Goal: Task Accomplishment & Management: Complete application form

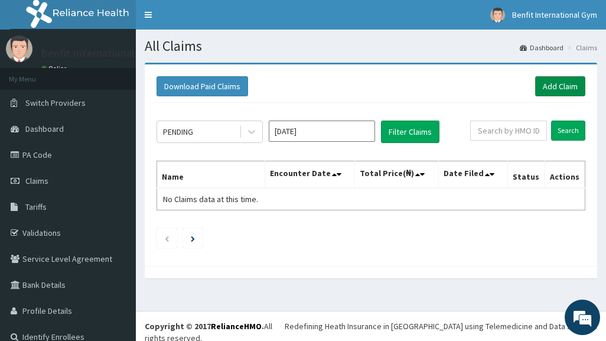
click at [553, 91] on link "Add Claim" at bounding box center [560, 86] width 50 height 20
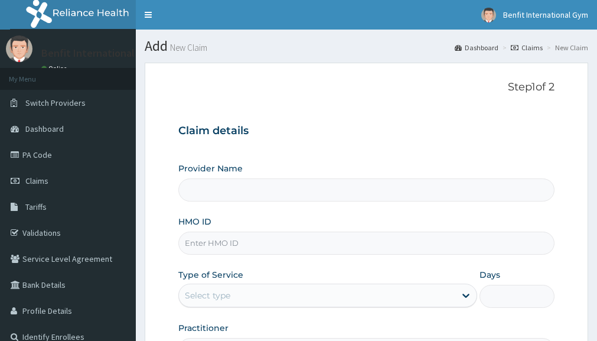
click at [238, 251] on input "HMO ID" at bounding box center [366, 242] width 376 height 23
type input "KSB/"
type input "Benfit International Gym"
type input "1"
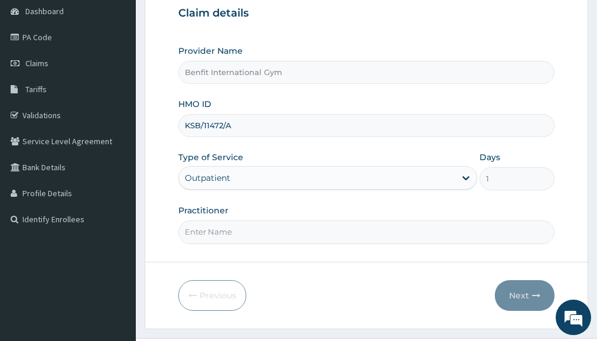
scroll to position [122, 0]
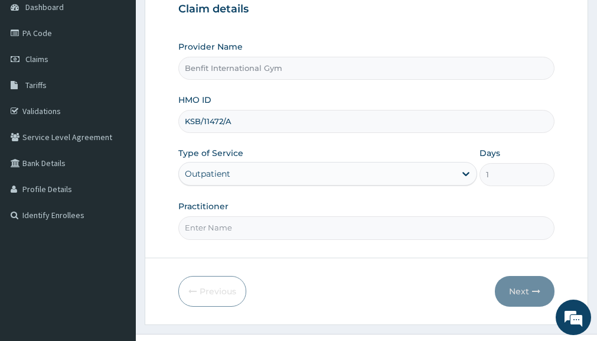
type input "KSB/11472/A"
click at [237, 227] on input "Practitioner" at bounding box center [366, 227] width 376 height 23
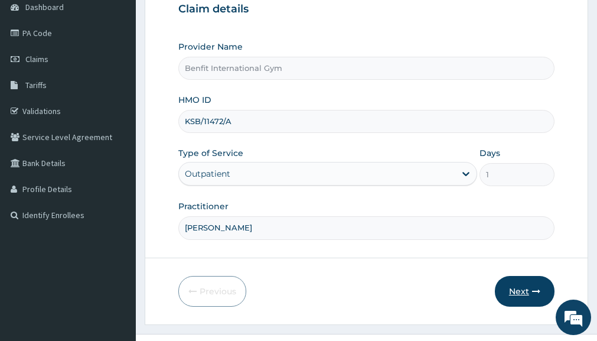
type input "ABDULKAREEM ZAYNAB"
click at [503, 289] on button "Next" at bounding box center [525, 291] width 60 height 31
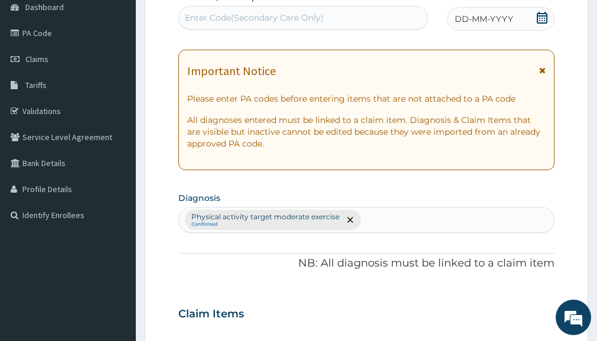
click at [544, 9] on div "DD-MM-YYYY" at bounding box center [500, 19] width 107 height 24
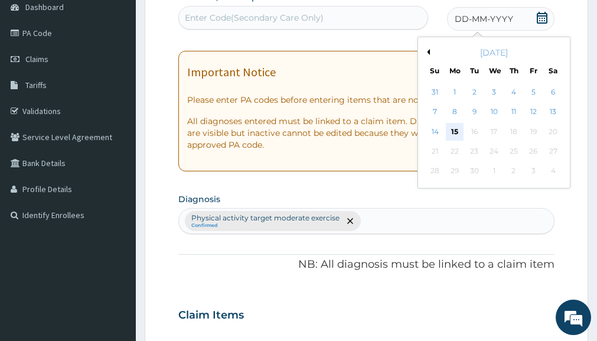
click at [457, 131] on div "15" at bounding box center [455, 132] width 18 height 18
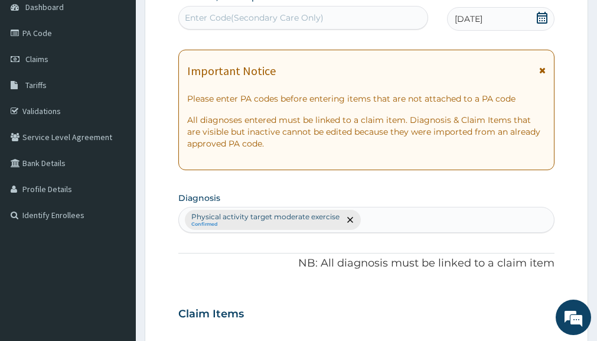
click at [253, 12] on div "Enter Code(Secondary Care Only)" at bounding box center [254, 18] width 139 height 12
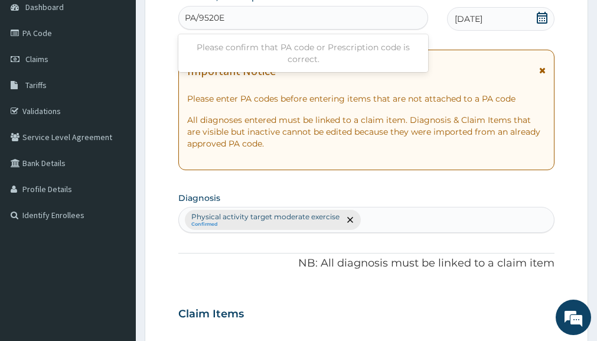
type input "PA/9520E4"
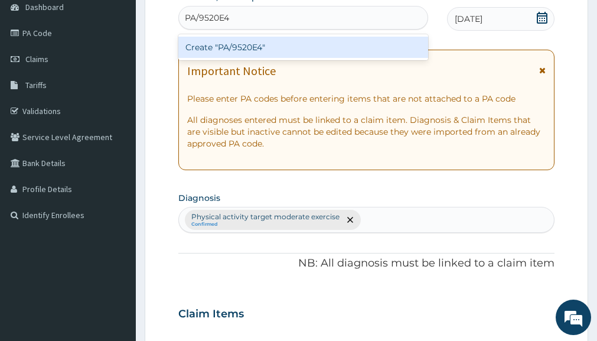
click at [243, 48] on div "Create "PA/9520E4"" at bounding box center [303, 47] width 250 height 21
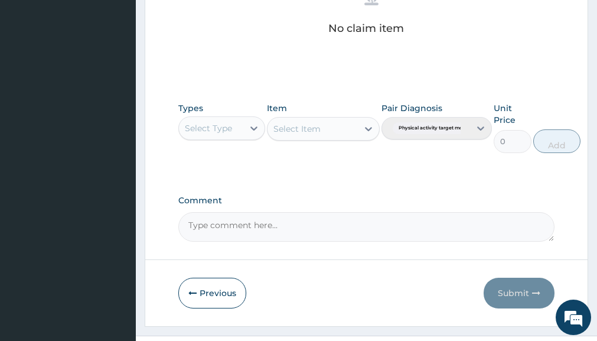
scroll to position [514, 0]
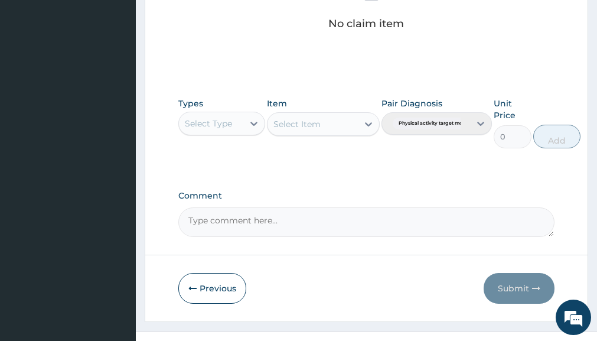
click at [213, 133] on div "Select Type" at bounding box center [221, 124] width 86 height 24
type input "GYM"
click at [205, 155] on div "Gym" at bounding box center [221, 152] width 86 height 21
click at [366, 125] on div "Select Item" at bounding box center [323, 124] width 113 height 24
click at [333, 125] on div "Select Item" at bounding box center [323, 124] width 113 height 24
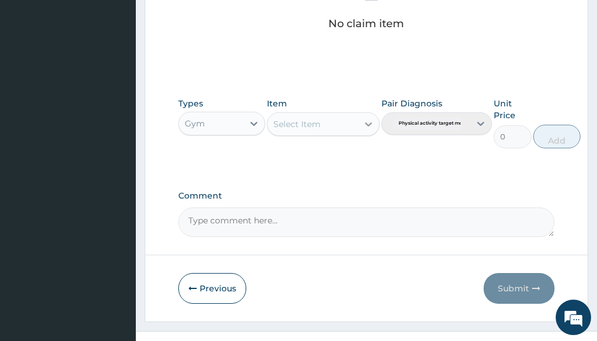
click at [365, 129] on icon at bounding box center [368, 124] width 12 height 12
click at [354, 148] on div "GYM SESSION" at bounding box center [323, 153] width 113 height 21
click at [557, 128] on button "Add" at bounding box center [556, 137] width 47 height 24
type input "0"
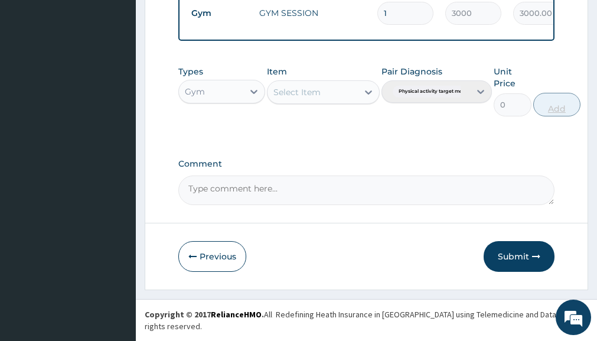
scroll to position [487, 0]
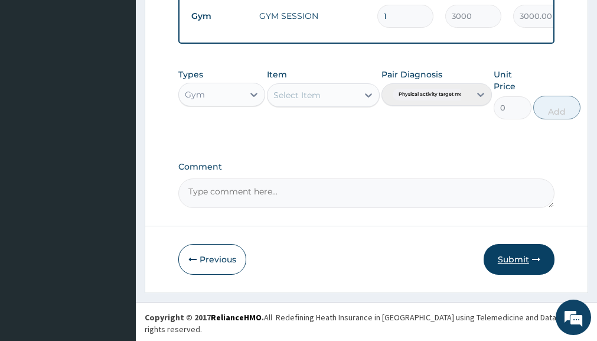
click at [509, 262] on button "Submit" at bounding box center [518, 259] width 71 height 31
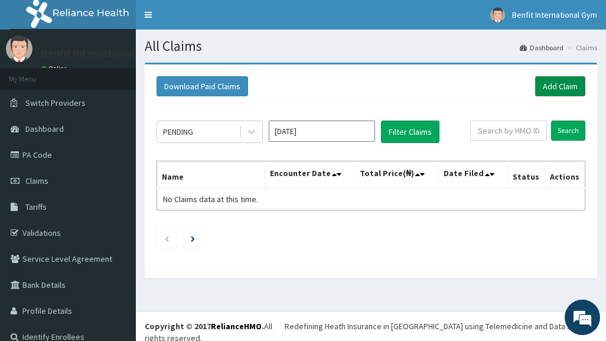
click at [554, 90] on link "Add Claim" at bounding box center [560, 86] width 50 height 20
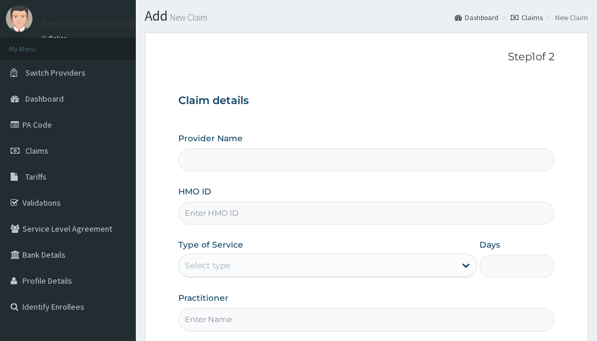
click at [280, 208] on input "HMO ID" at bounding box center [366, 212] width 376 height 23
type input "Benfit International Gym"
type input "1"
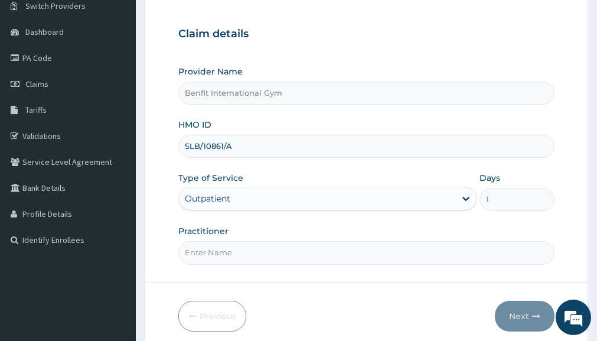
scroll to position [100, 0]
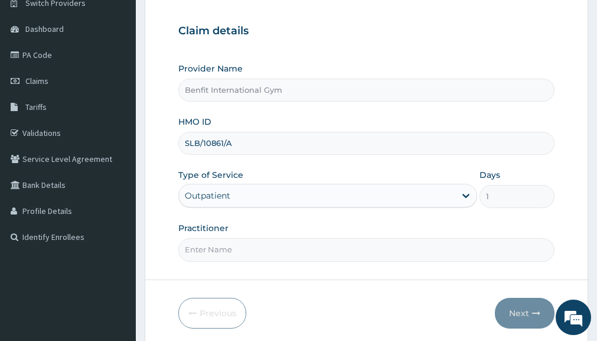
type input "SLB/10861/A"
click at [302, 250] on input "Practitioner" at bounding box center [366, 249] width 376 height 23
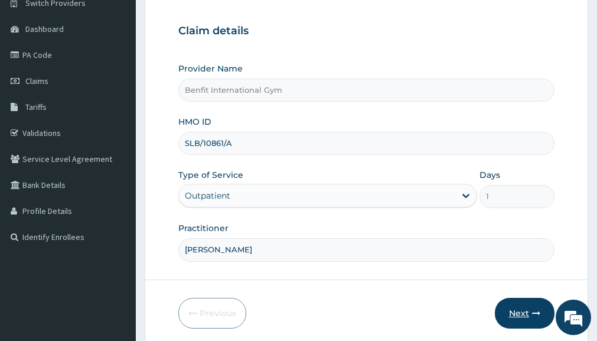
type input "ABDULKAREEM ZAYNAB"
click at [511, 307] on button "Next" at bounding box center [525, 312] width 60 height 31
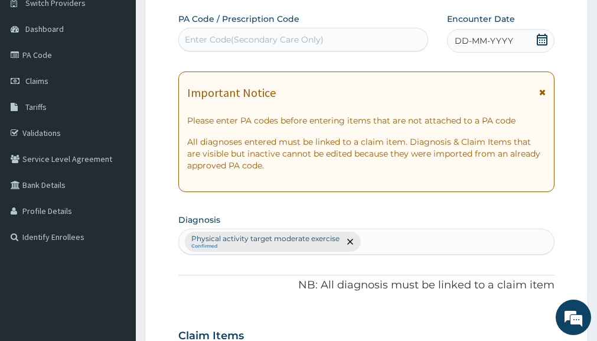
click at [536, 44] on icon at bounding box center [541, 40] width 11 height 12
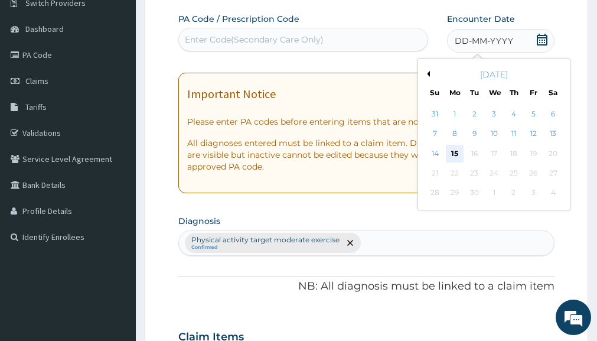
click at [450, 150] on div "15" at bounding box center [455, 154] width 18 height 18
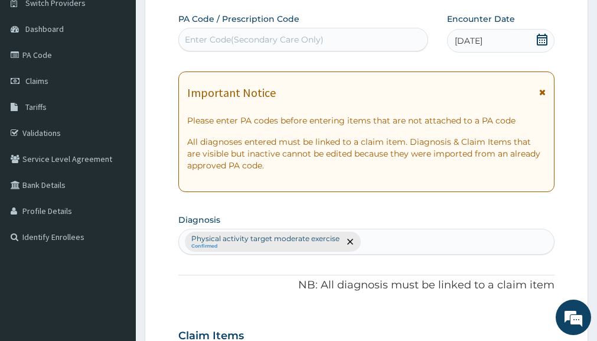
click at [297, 32] on div "Enter Code(Secondary Care Only)" at bounding box center [303, 39] width 248 height 19
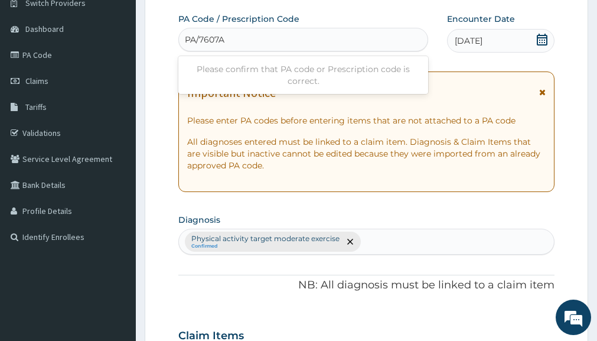
type input "PA/7607A4"
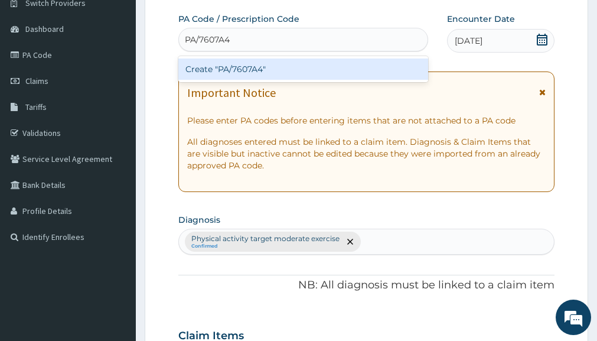
click at [276, 62] on div "Create "PA/7607A4"" at bounding box center [303, 68] width 250 height 21
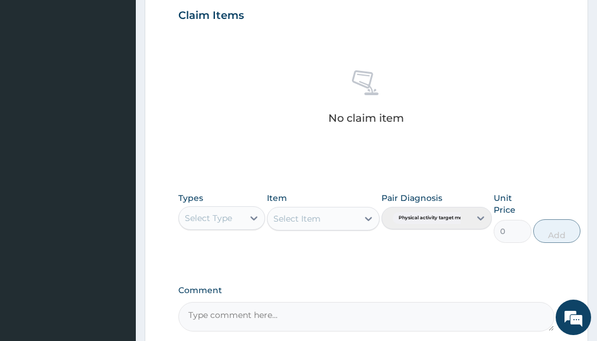
scroll to position [421, 0]
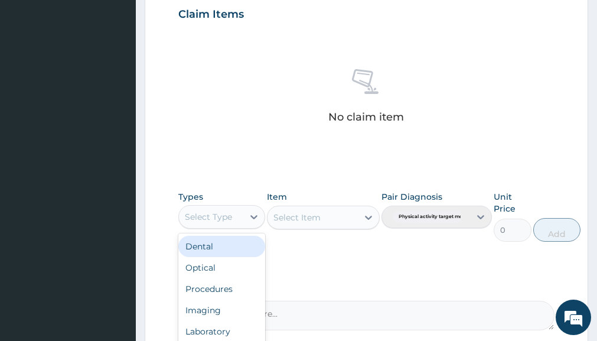
click at [205, 220] on div "Select Type" at bounding box center [208, 217] width 47 height 12
type input "GYM"
click at [200, 243] on div "Gym" at bounding box center [221, 245] width 86 height 21
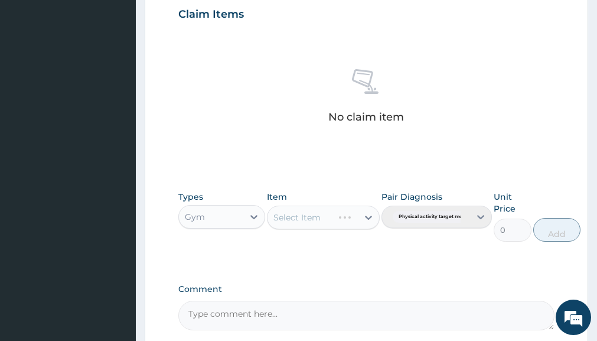
click at [333, 217] on div "Select Item" at bounding box center [323, 217] width 113 height 24
click at [359, 218] on div "Select Item" at bounding box center [323, 217] width 113 height 24
click at [365, 215] on icon at bounding box center [368, 217] width 12 height 12
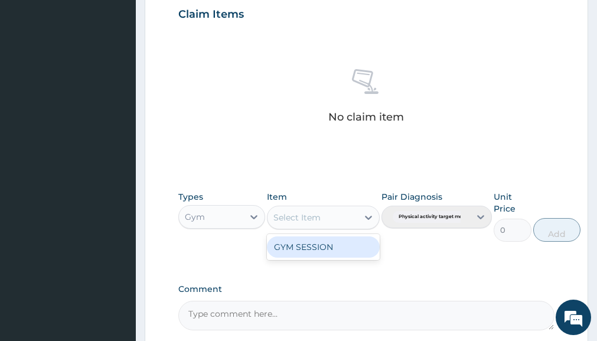
click at [343, 244] on div "GYM SESSION" at bounding box center [323, 246] width 113 height 21
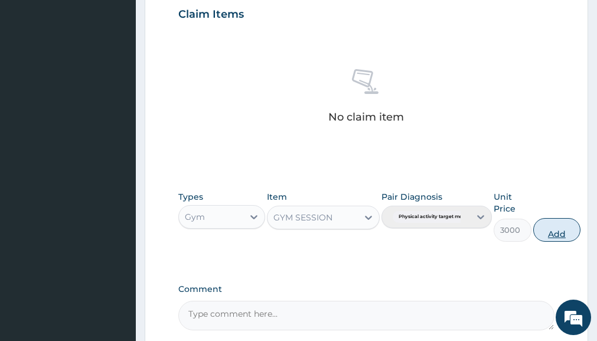
click at [558, 235] on button "Add" at bounding box center [556, 230] width 47 height 24
type input "0"
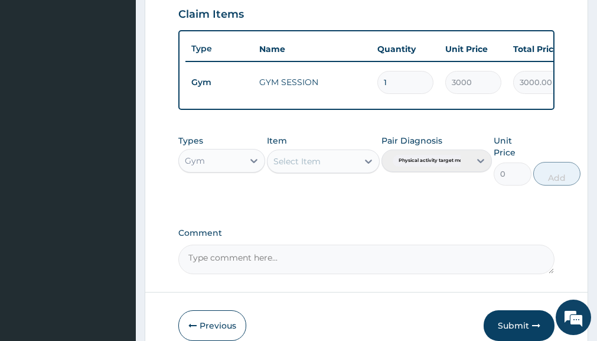
scroll to position [487, 0]
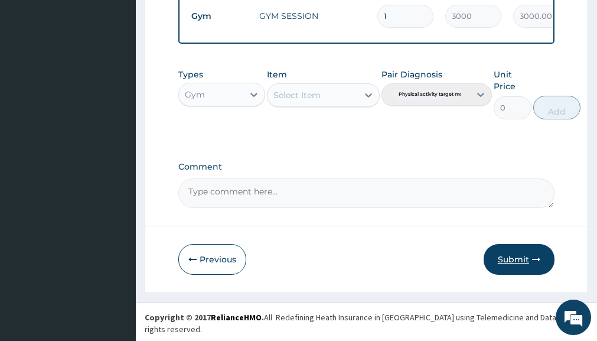
click at [513, 274] on button "Submit" at bounding box center [518, 259] width 71 height 31
